Goal: Transaction & Acquisition: Purchase product/service

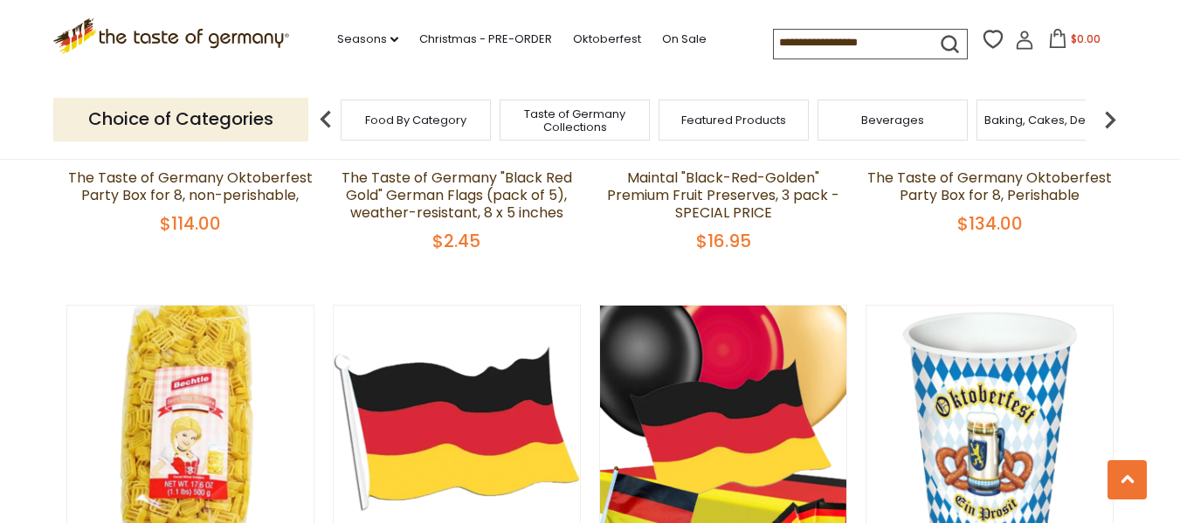
scroll to position [321, 0]
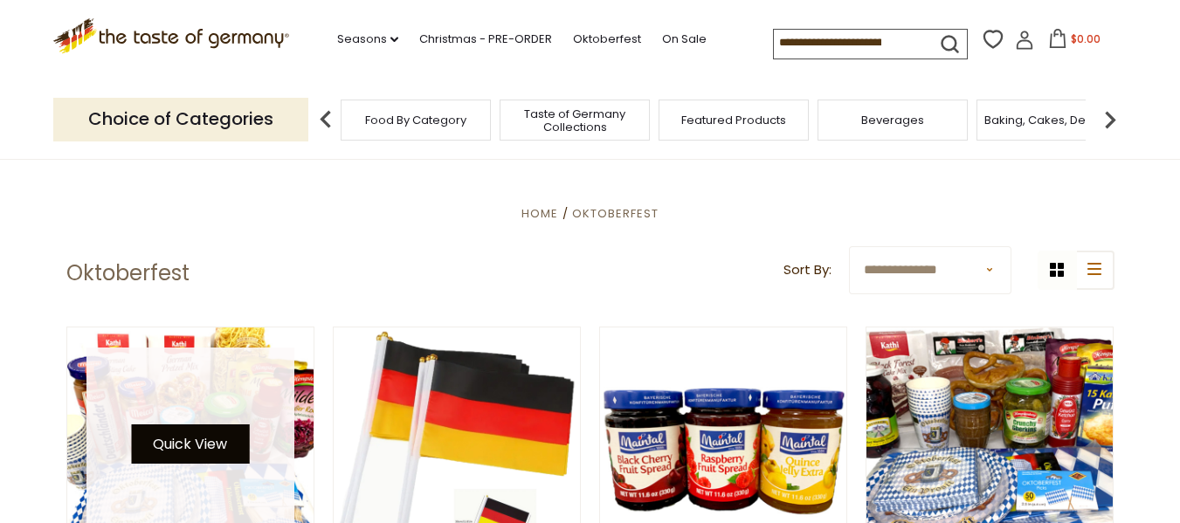
click at [207, 446] on button "Quick View" at bounding box center [190, 444] width 118 height 39
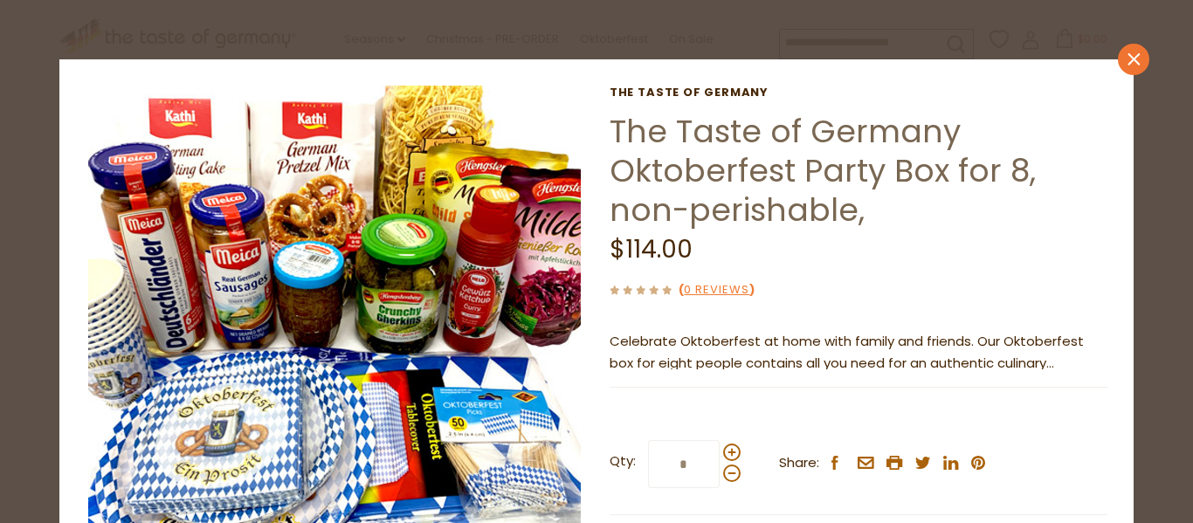
click at [1128, 58] on icon at bounding box center [1134, 59] width 12 height 12
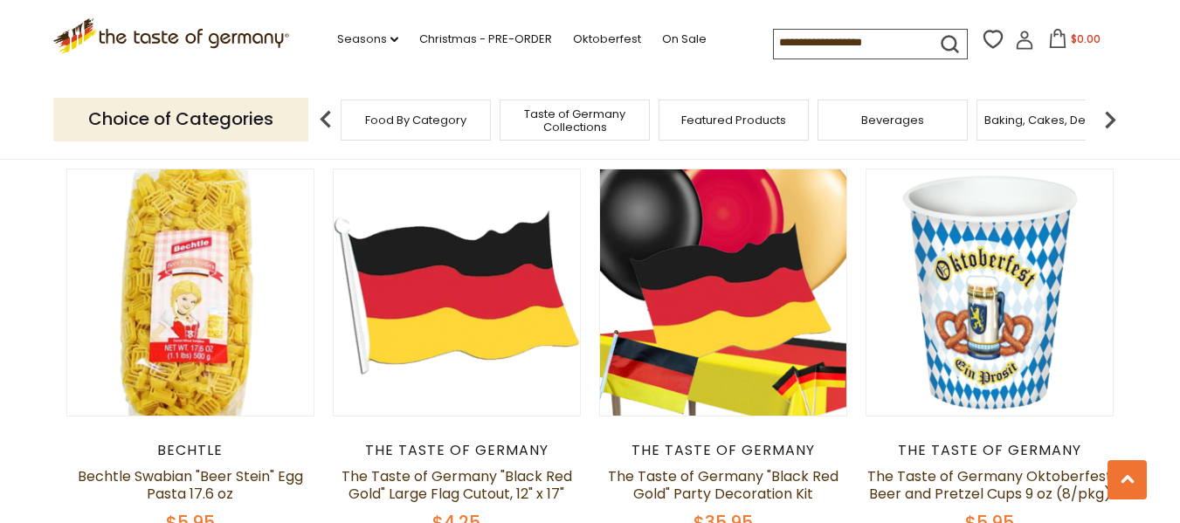
scroll to position [927, 0]
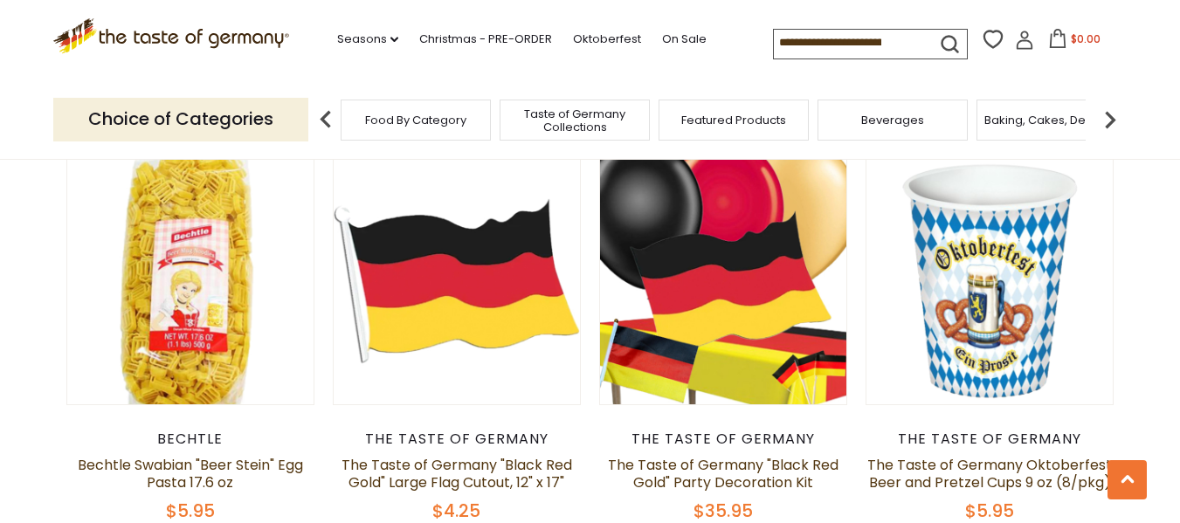
click at [776, 134] on div "Featured Products" at bounding box center [734, 120] width 150 height 41
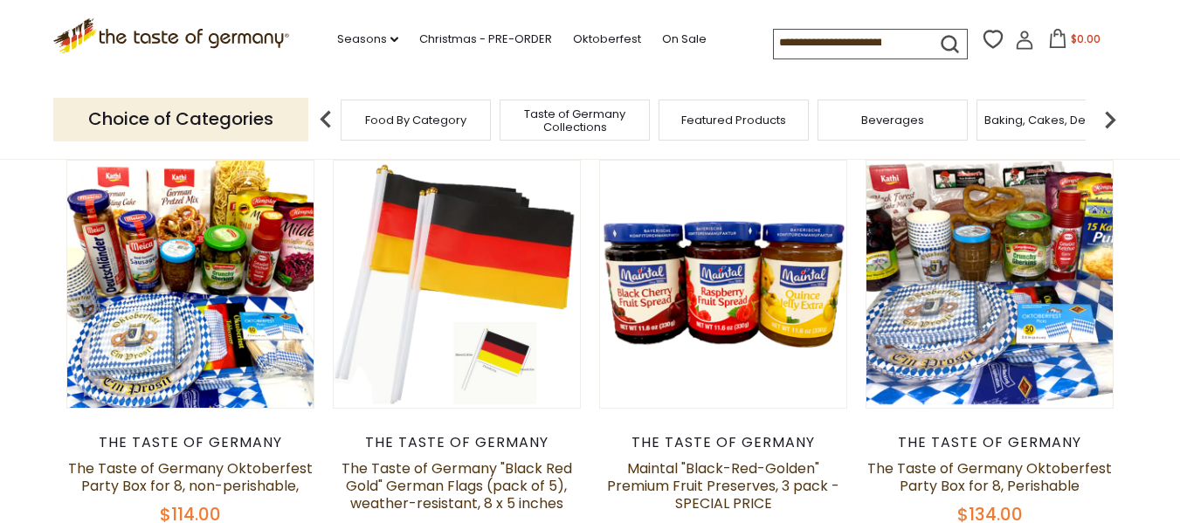
scroll to position [465, 0]
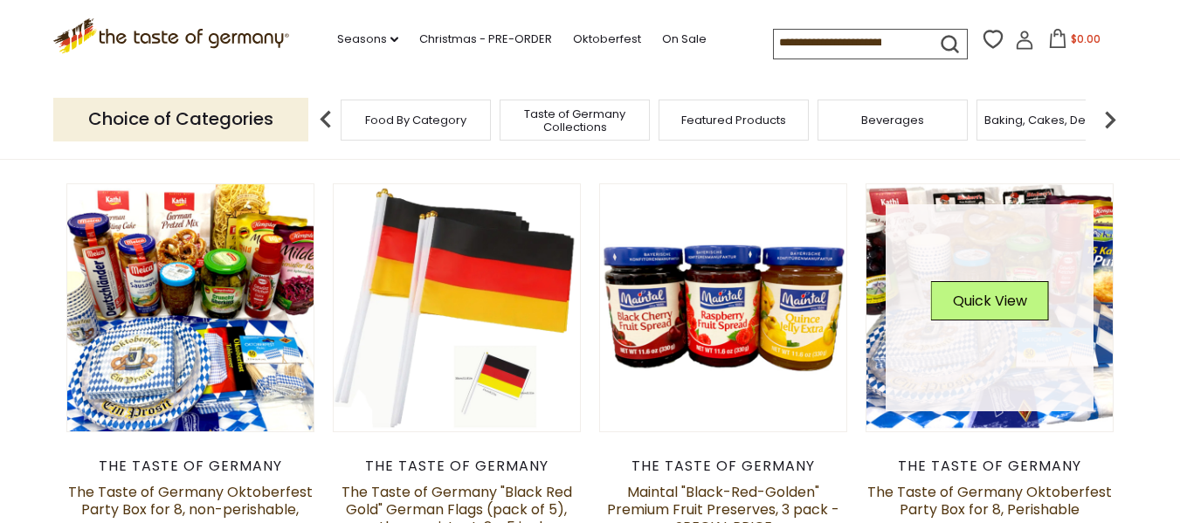
click at [1044, 379] on link at bounding box center [990, 308] width 208 height 208
